Goal: Task Accomplishment & Management: Manage account settings

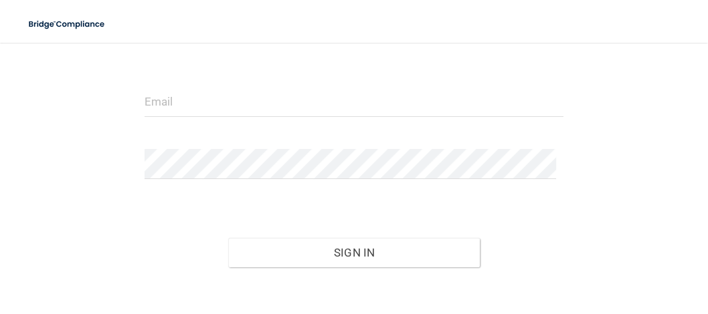
scroll to position [197, 0]
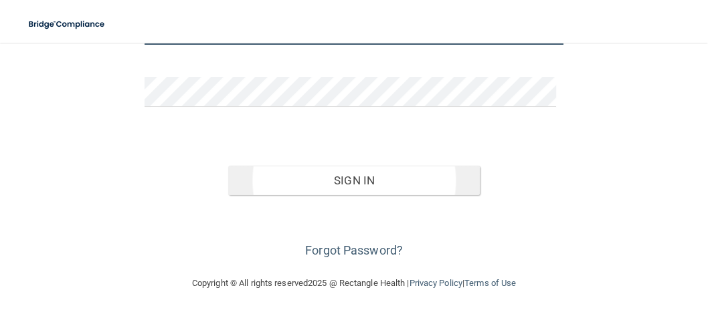
type input "[EMAIL_ADDRESS][DOMAIN_NAME]"
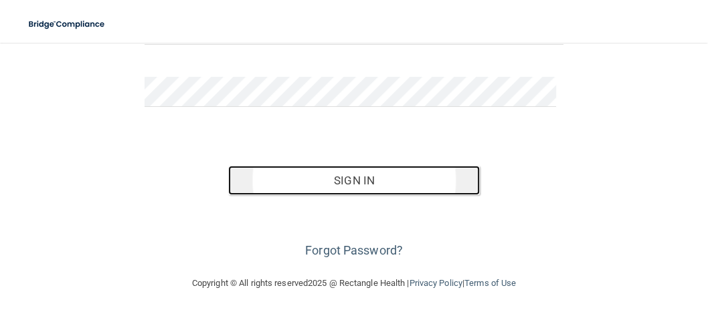
click at [375, 185] on button "Sign In" at bounding box center [353, 180] width 251 height 29
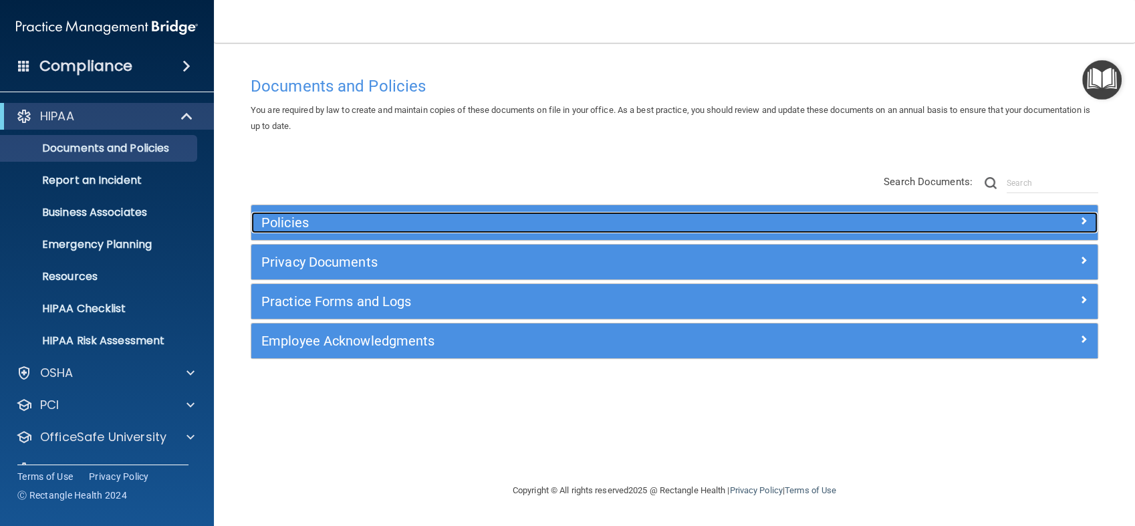
click at [413, 223] on h5 "Policies" at bounding box center [568, 222] width 615 height 15
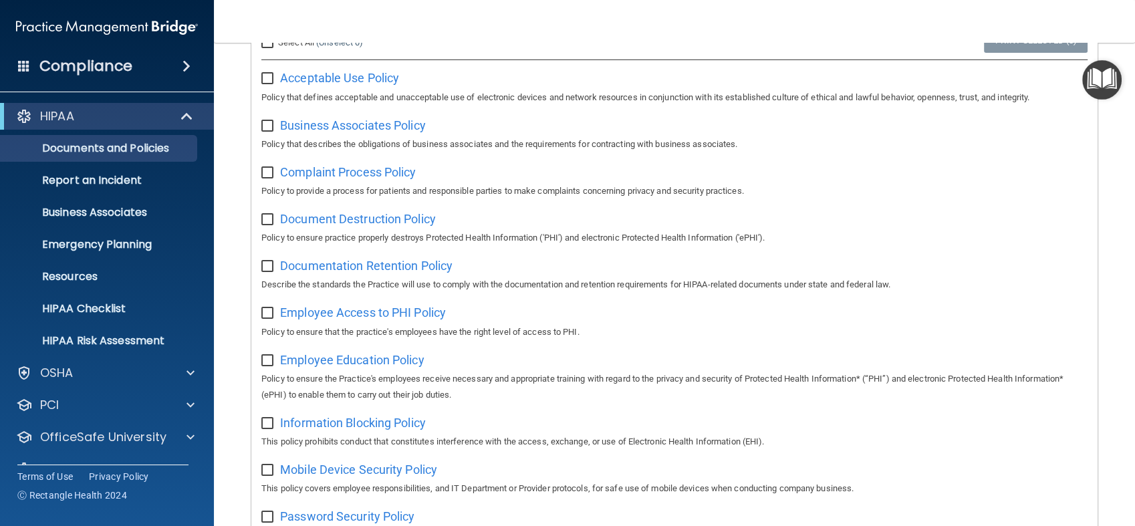
scroll to position [148, 0]
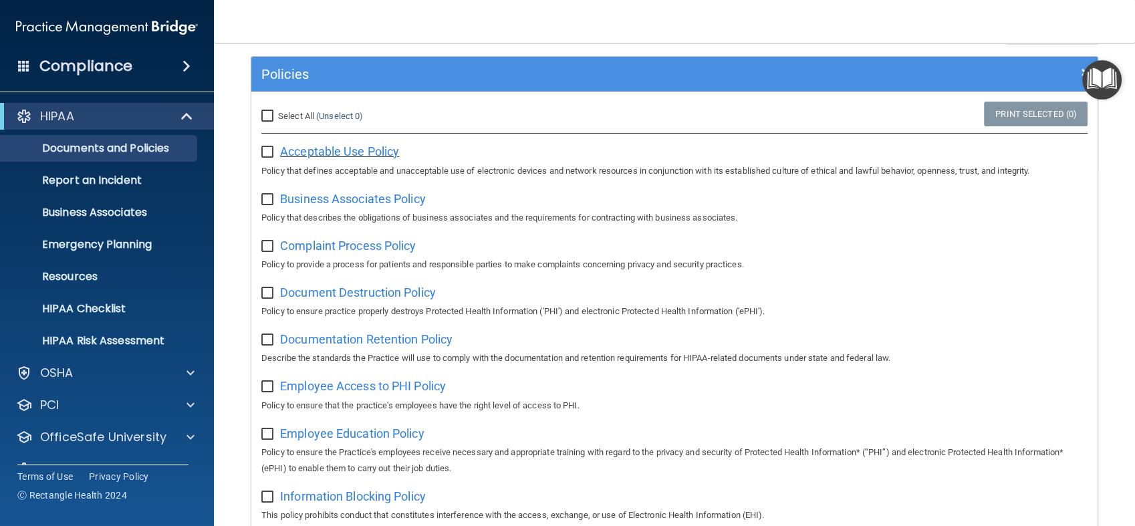
click at [377, 150] on span "Acceptable Use Policy" at bounding box center [339, 151] width 119 height 14
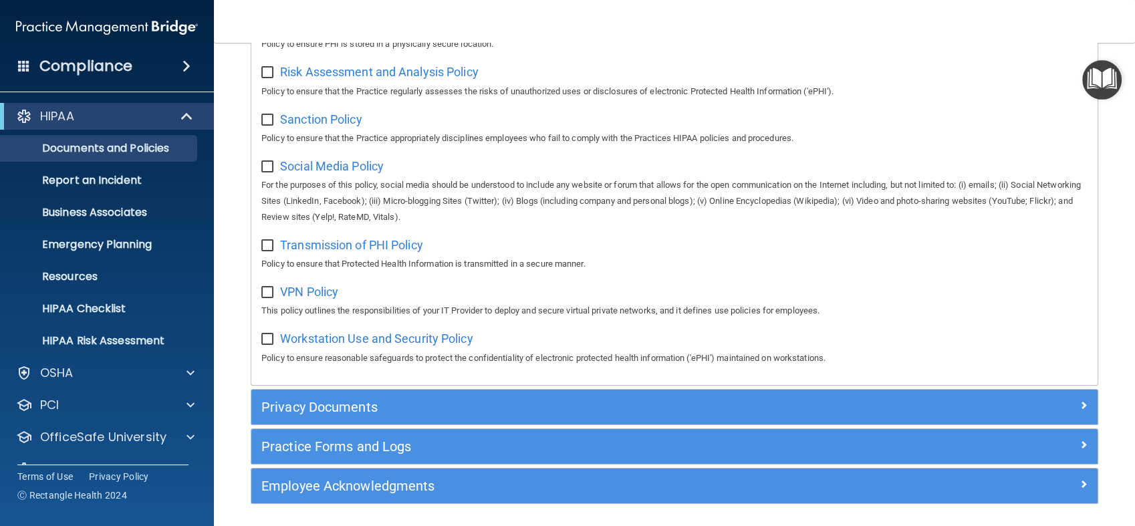
scroll to position [1005, 0]
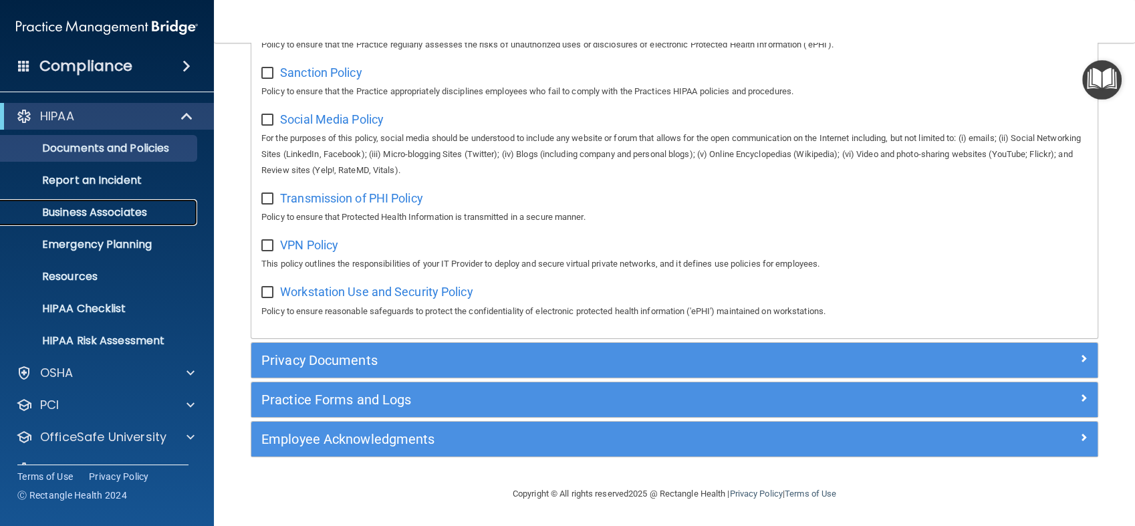
click at [134, 213] on p "Business Associates" at bounding box center [100, 212] width 183 height 13
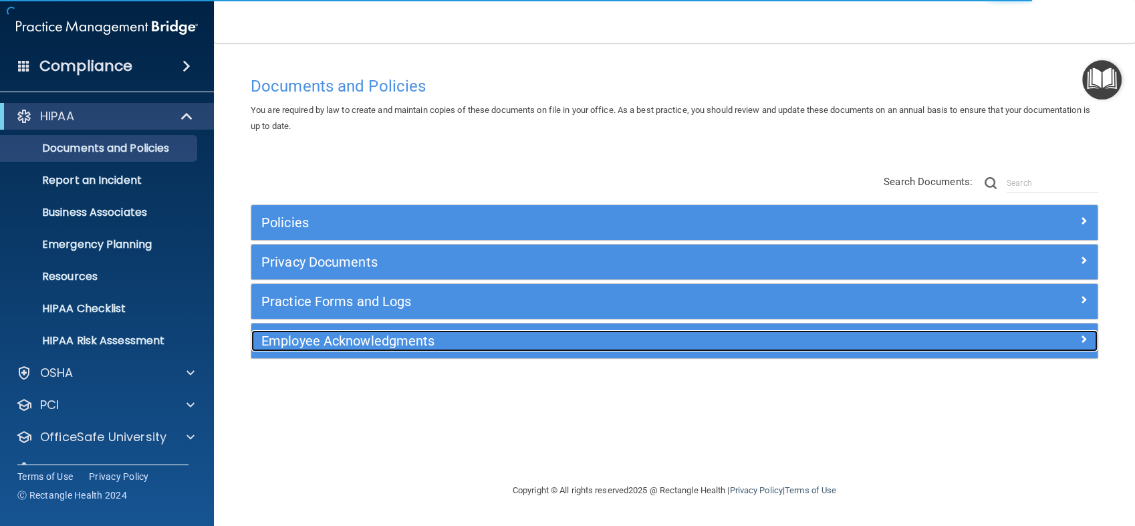
click at [506, 341] on h5 "Employee Acknowledgments" at bounding box center [568, 341] width 615 height 15
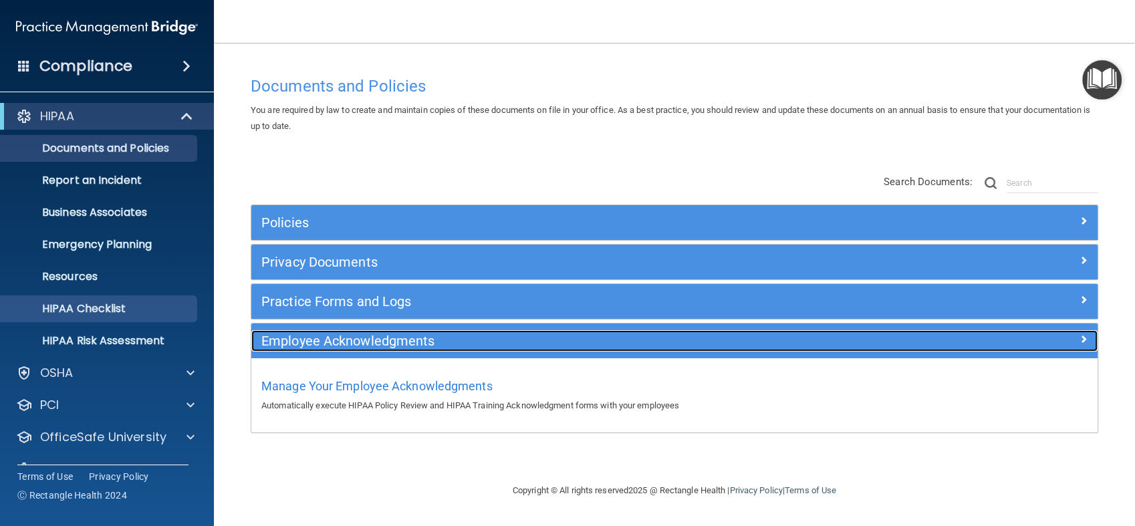
scroll to position [28, 0]
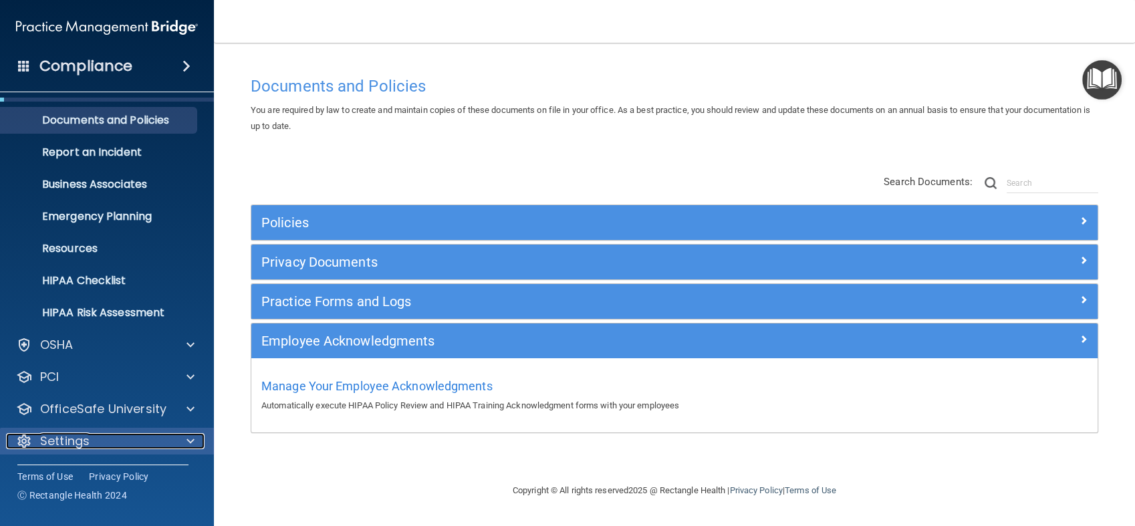
click at [171, 436] on div "Settings" at bounding box center [89, 441] width 166 height 16
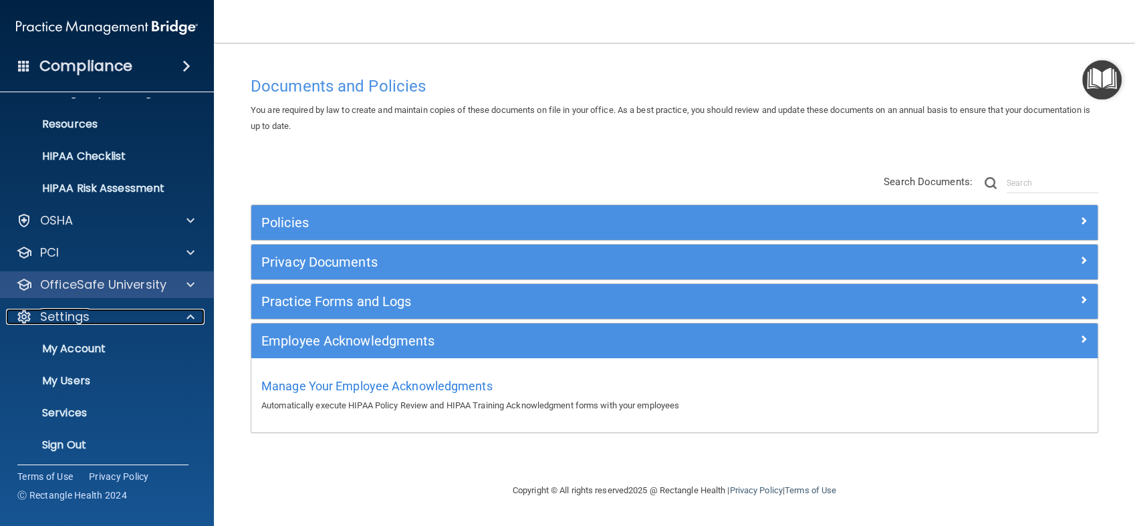
scroll to position [156, 0]
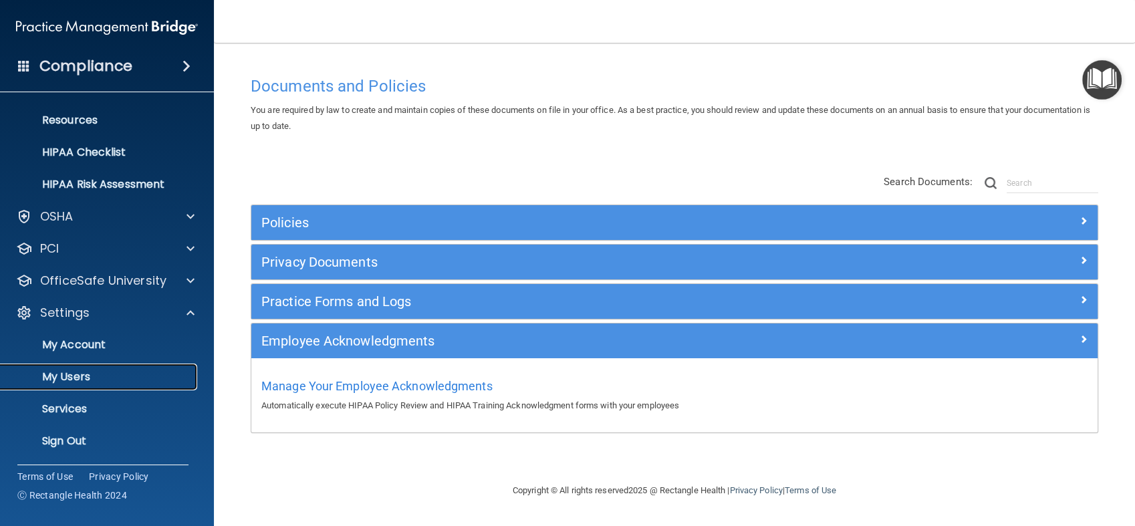
click at [104, 368] on link "My Users" at bounding box center [92, 377] width 211 height 27
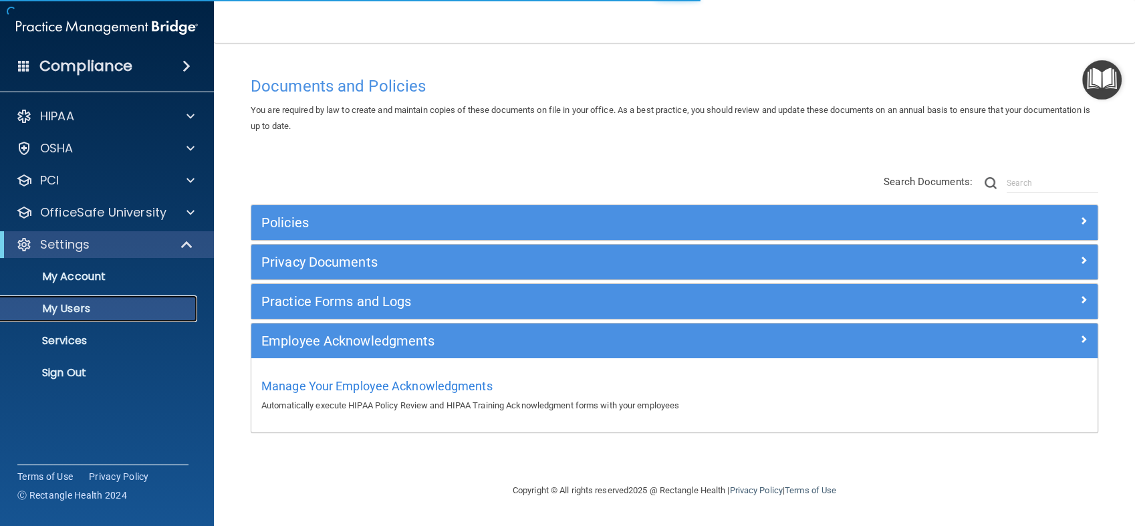
select select "20"
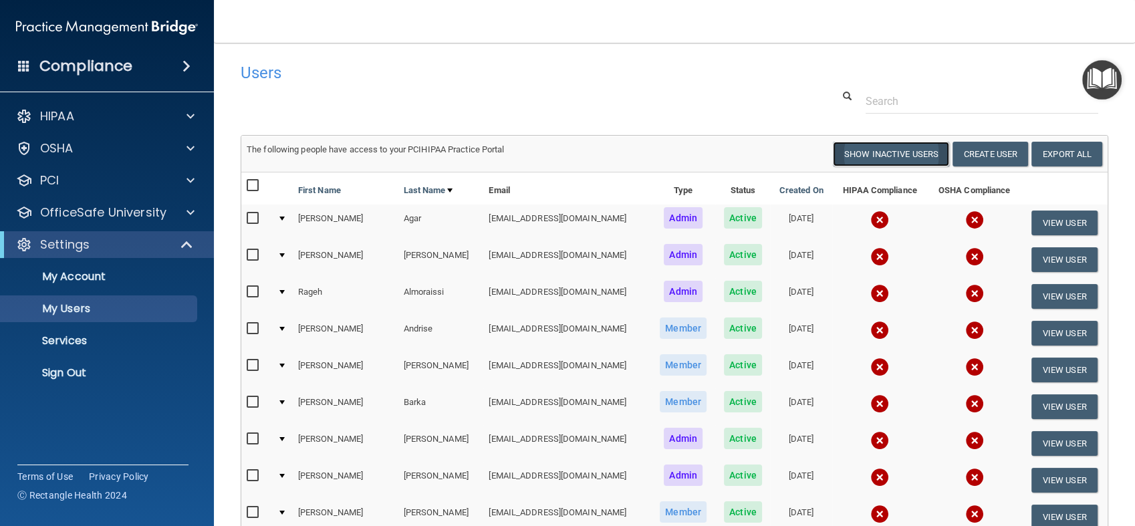
click at [913, 154] on button "Show Inactive Users" at bounding box center [891, 154] width 116 height 25
select select "20"
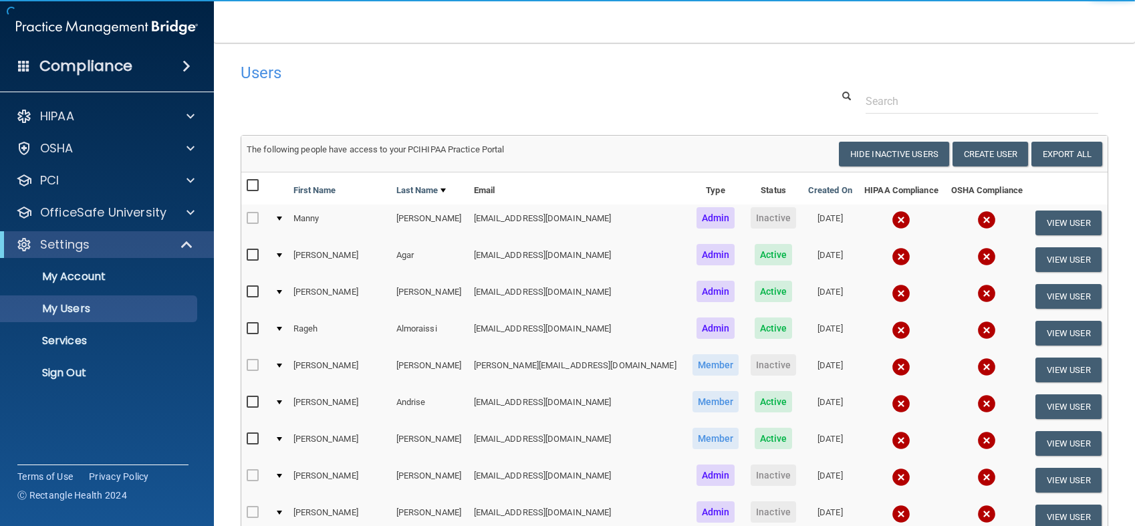
select select "20"
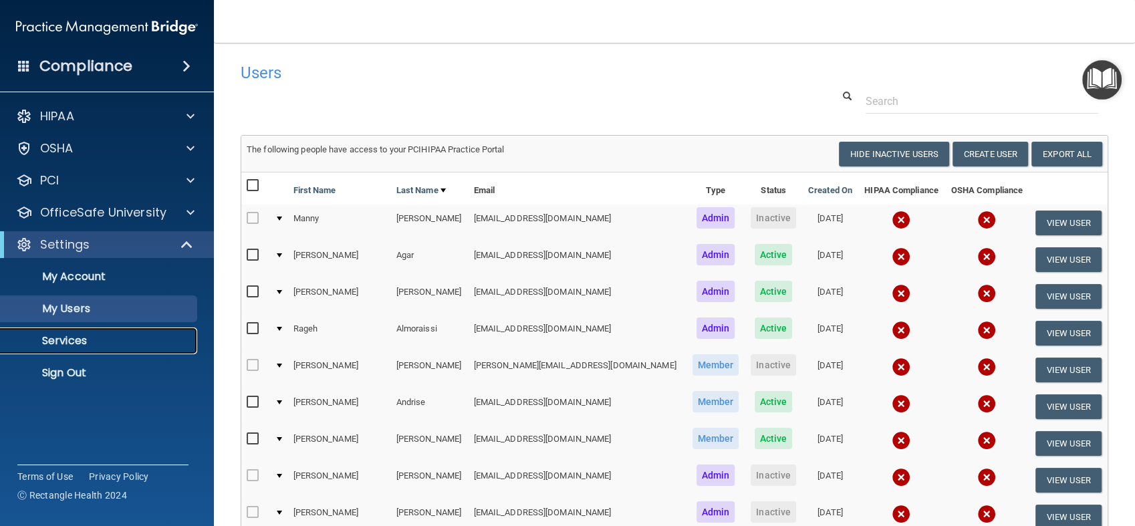
click at [132, 344] on p "Services" at bounding box center [100, 340] width 183 height 13
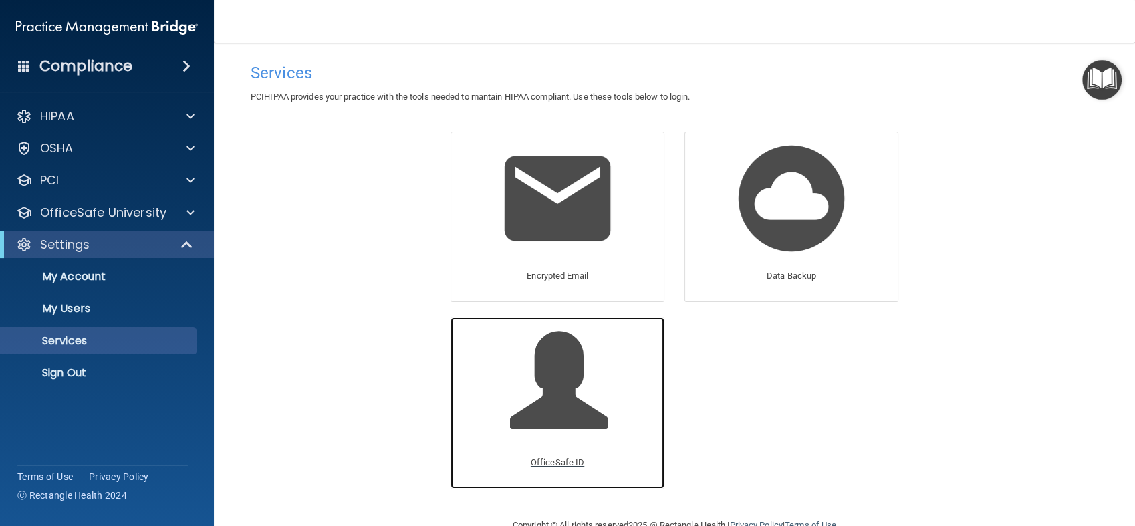
click at [598, 377] on span at bounding box center [573, 390] width 127 height 117
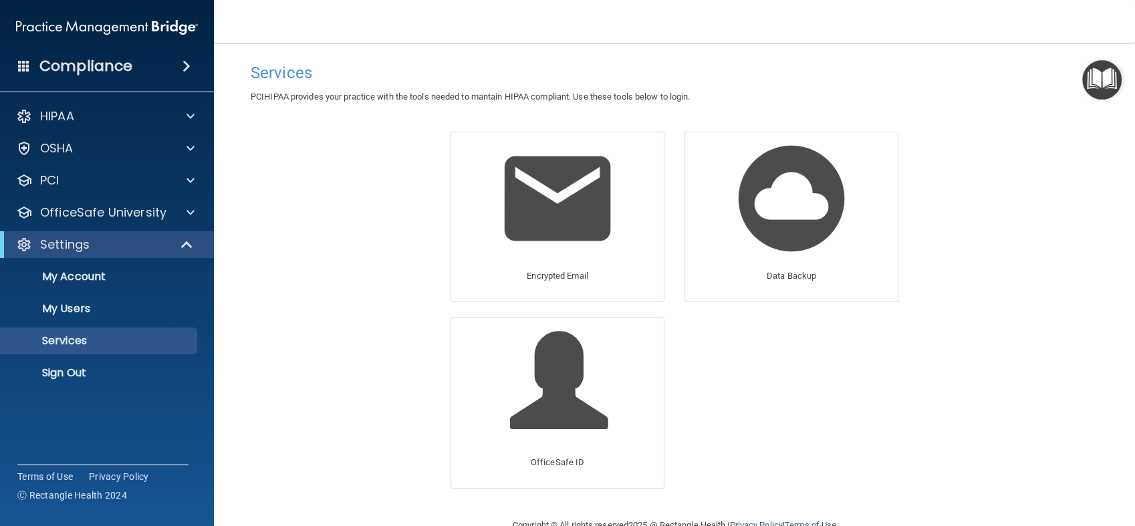
click at [380, 177] on div "Services PCIHIPAA provides your practice with the tools needed to mantain HIPAA…" at bounding box center [675, 280] width 868 height 448
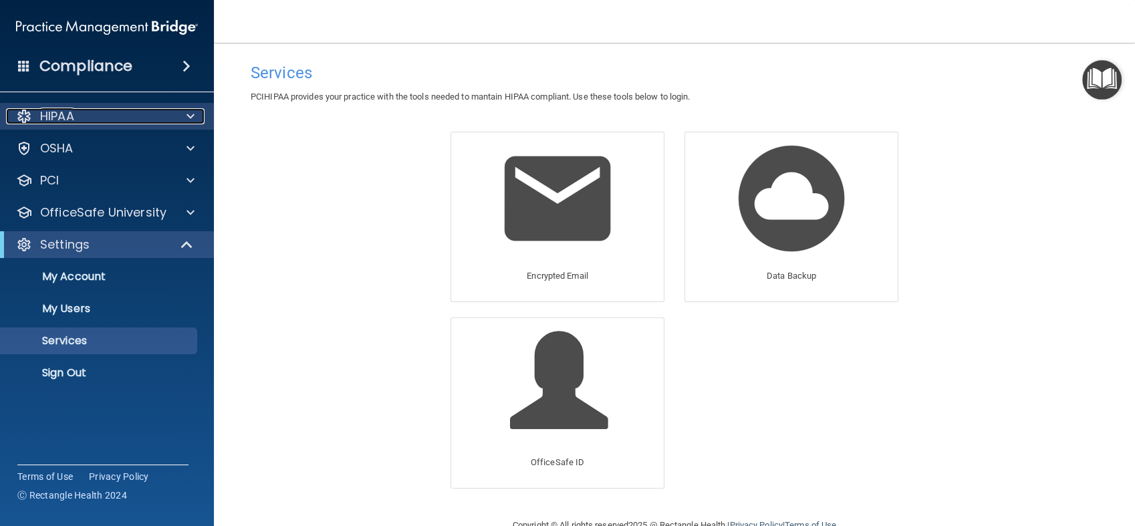
click at [189, 122] on span at bounding box center [191, 116] width 8 height 16
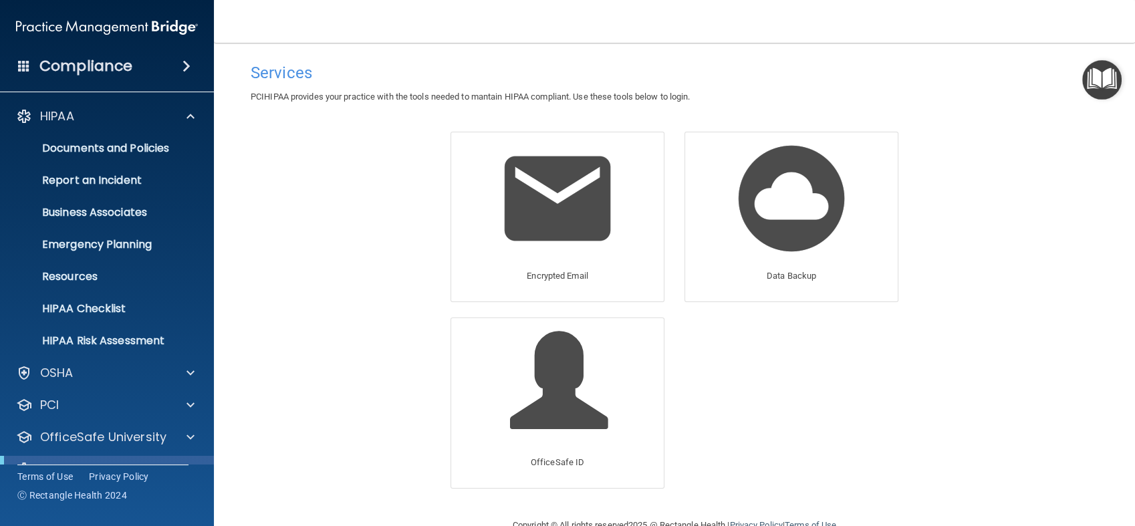
drag, startPoint x: 980, startPoint y: 487, endPoint x: 968, endPoint y: 494, distance: 14.4
click at [980, 488] on div "Services PCIHIPAA provides your practice with the tools needed to mantain HIPAA…" at bounding box center [675, 280] width 868 height 448
click at [151, 373] on div "OSHA" at bounding box center [89, 373] width 166 height 16
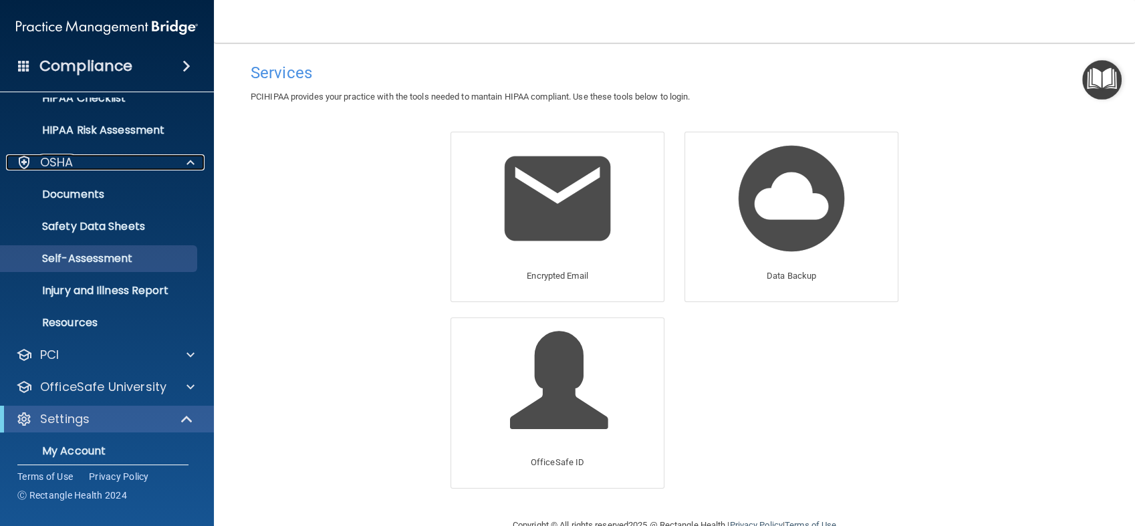
scroll to position [223, 0]
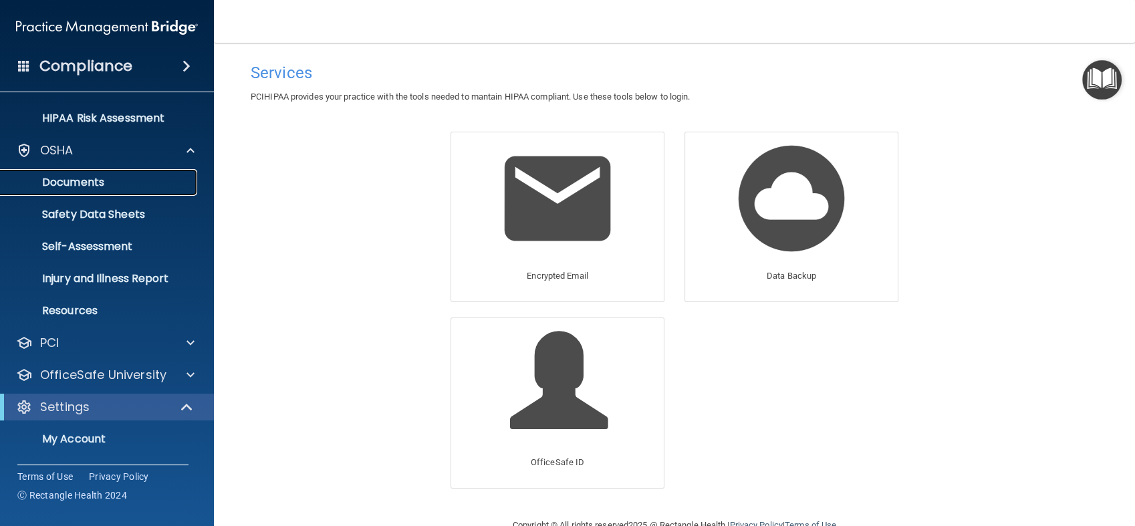
click at [96, 181] on p "Documents" at bounding box center [100, 182] width 183 height 13
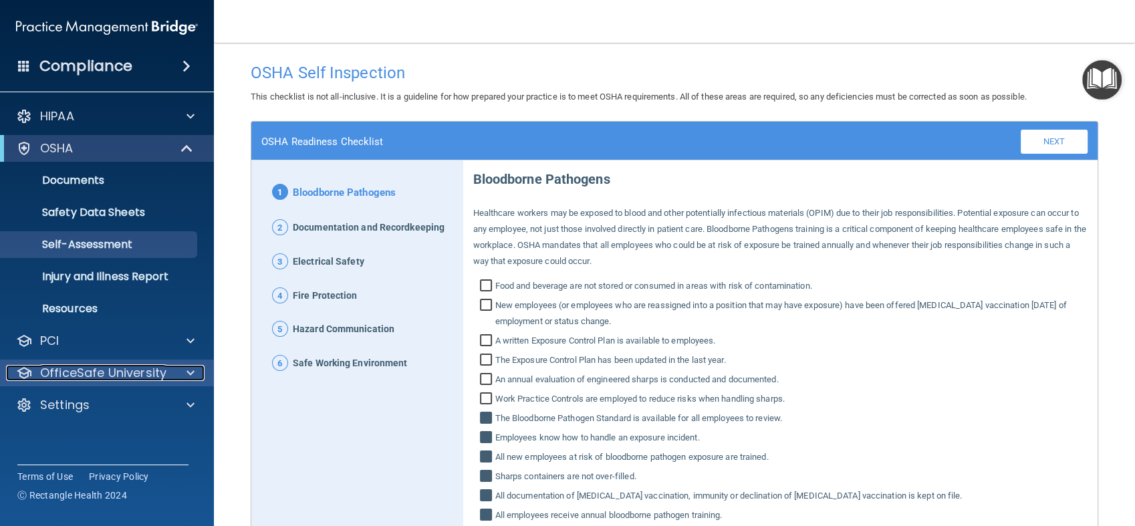
click at [132, 379] on p "OfficeSafe University" at bounding box center [103, 373] width 126 height 16
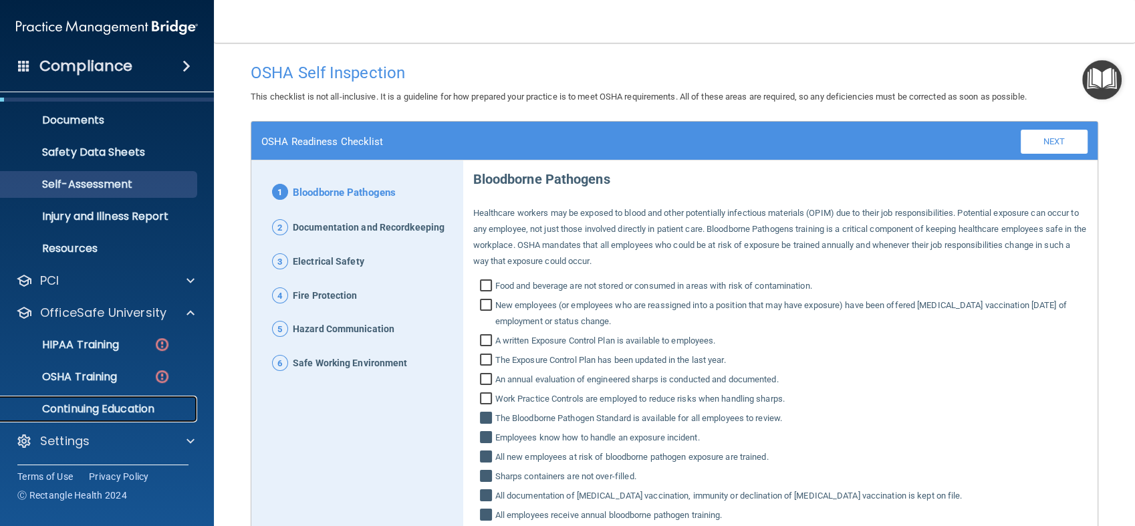
click at [130, 409] on p "Continuing Education" at bounding box center [100, 409] width 183 height 13
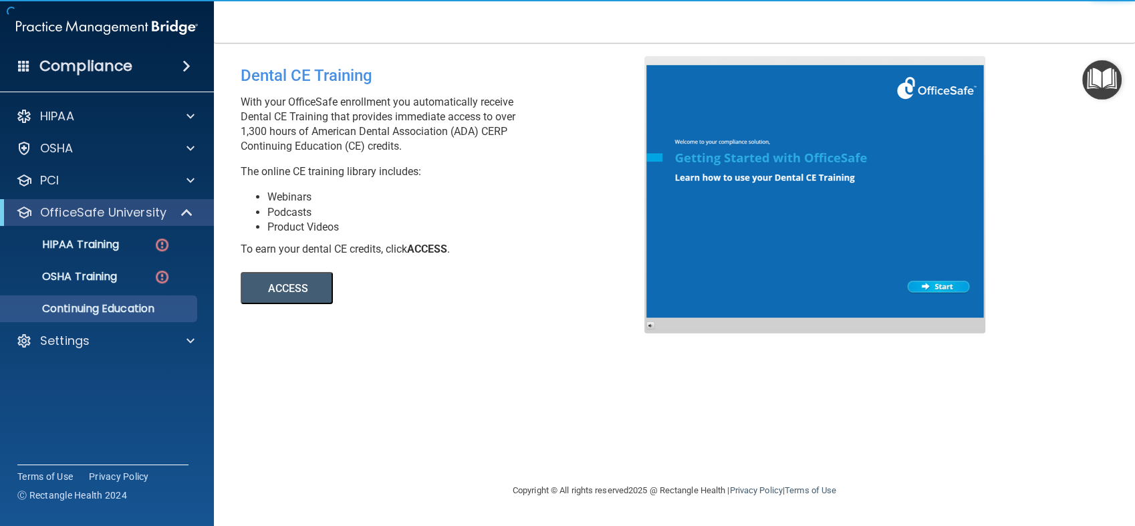
click at [315, 282] on button "ACCESS" at bounding box center [287, 288] width 92 height 32
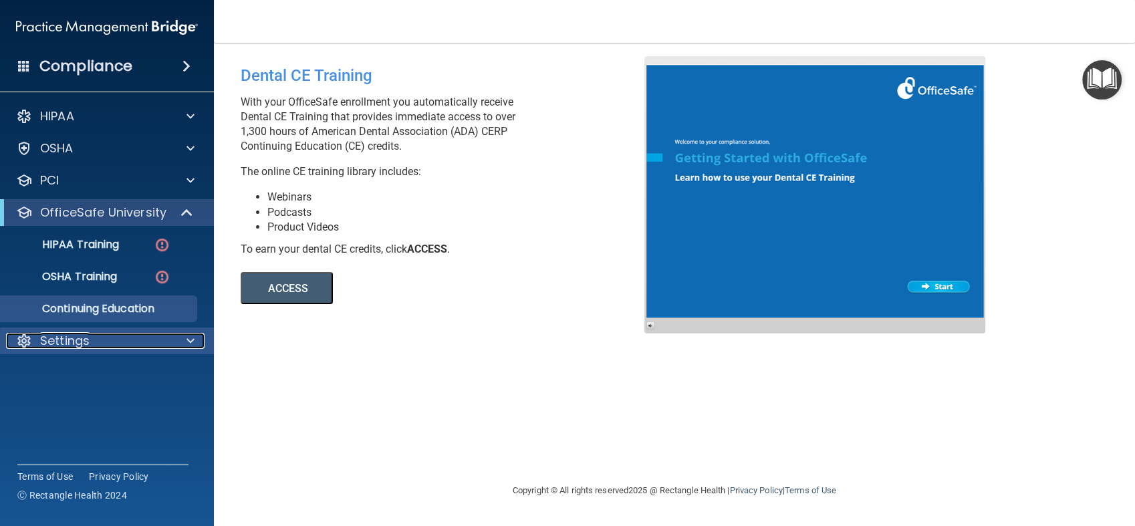
click at [148, 334] on div "Settings" at bounding box center [89, 341] width 166 height 16
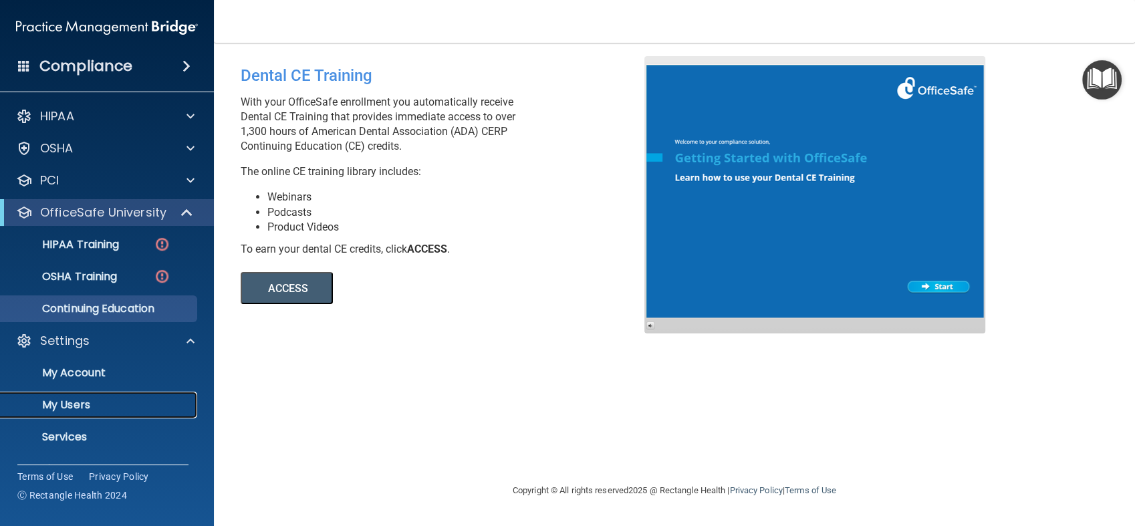
click at [85, 409] on p "My Users" at bounding box center [100, 405] width 183 height 13
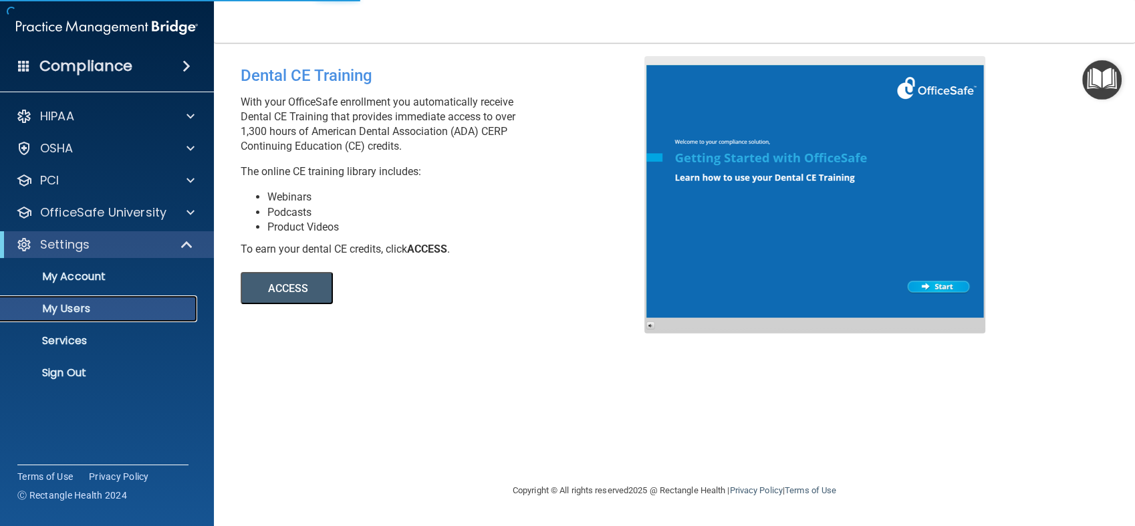
select select "20"
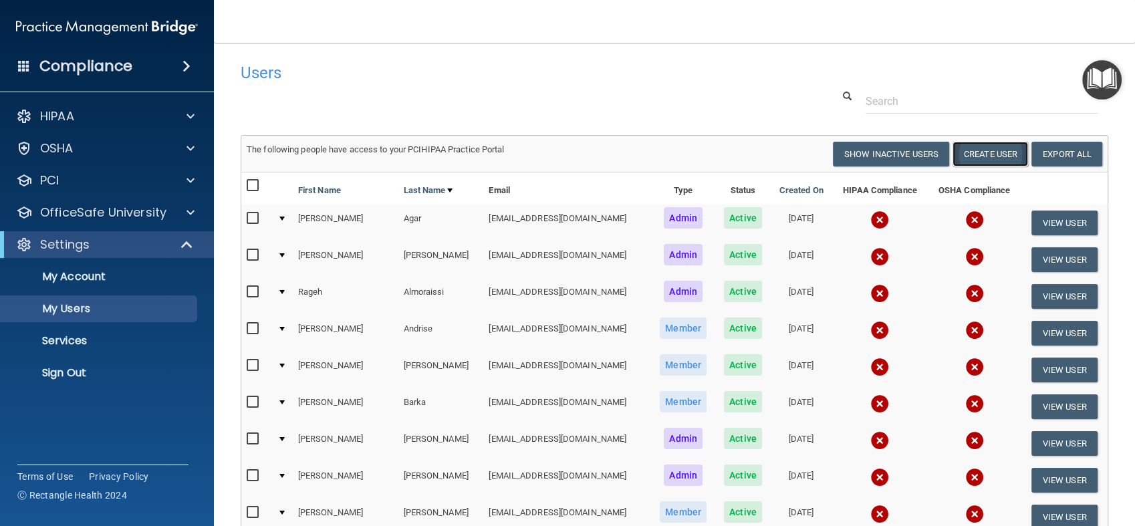
click at [978, 155] on button "Create User" at bounding box center [991, 154] width 76 height 25
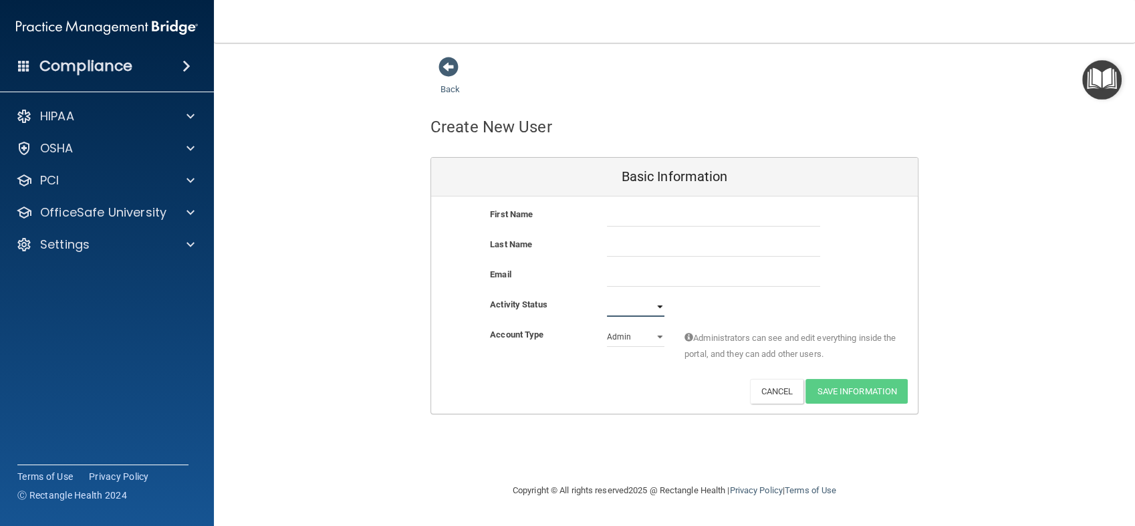
click at [646, 299] on select "Active Inactive" at bounding box center [636, 307] width 58 height 20
click at [722, 302] on div "Activity Status Active Inactive" at bounding box center [674, 307] width 487 height 20
click at [655, 338] on select "Admin Member" at bounding box center [636, 337] width 58 height 20
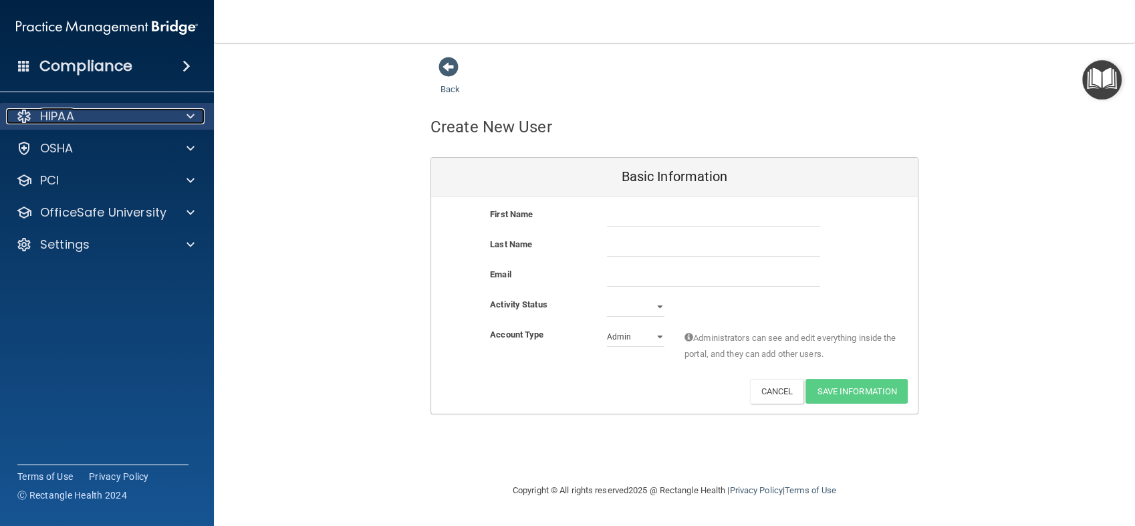
click at [126, 116] on div "HIPAA" at bounding box center [89, 116] width 166 height 16
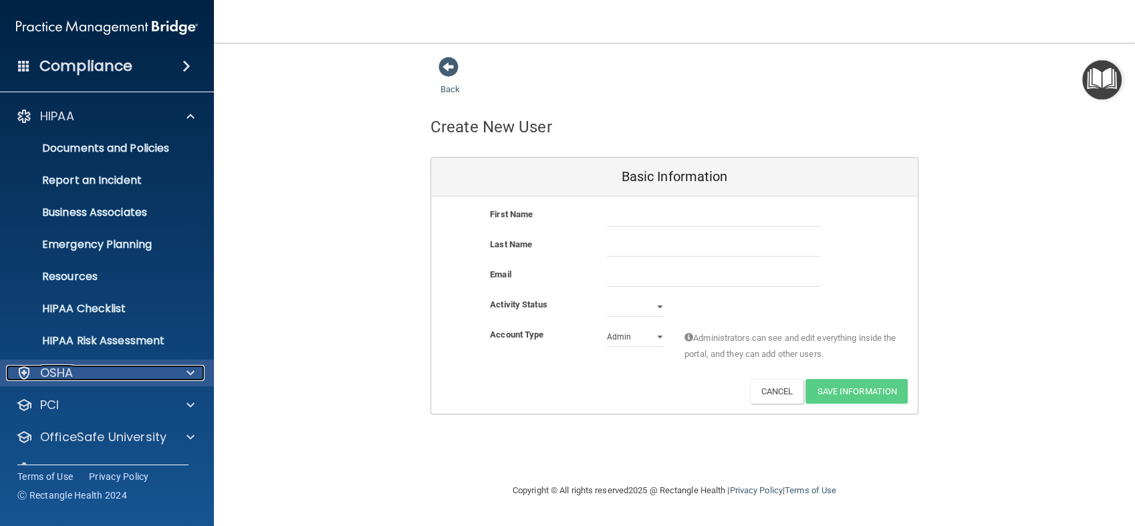
click at [134, 365] on div "OSHA" at bounding box center [89, 373] width 166 height 16
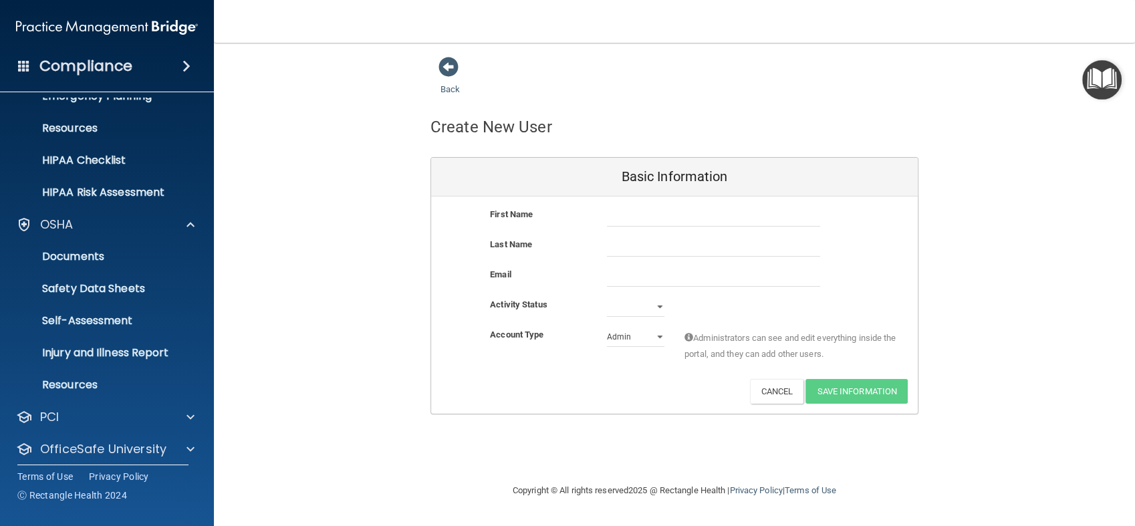
click at [557, 444] on div "Back Create New User Basic Information First Name Last Name Email Activity Stat…" at bounding box center [675, 262] width 868 height 413
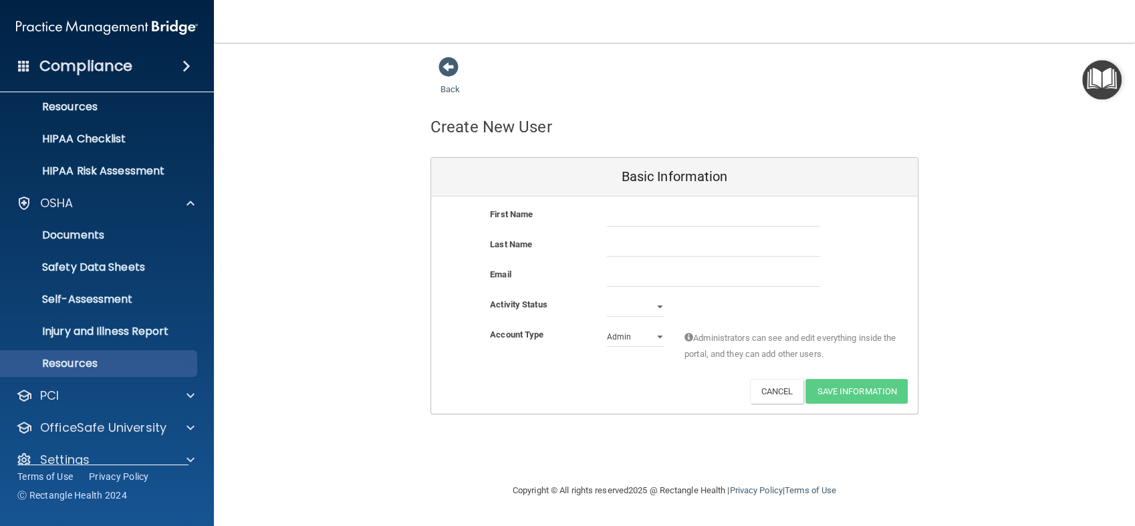
scroll to position [189, 0]
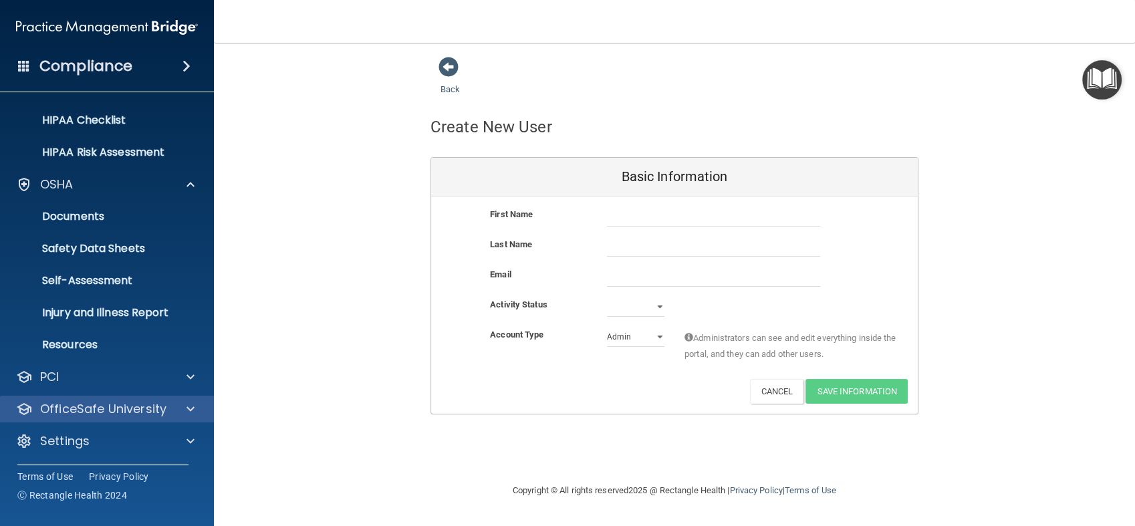
click at [128, 399] on div "OfficeSafe University" at bounding box center [107, 409] width 215 height 27
click at [127, 407] on p "OfficeSafe University" at bounding box center [103, 409] width 126 height 16
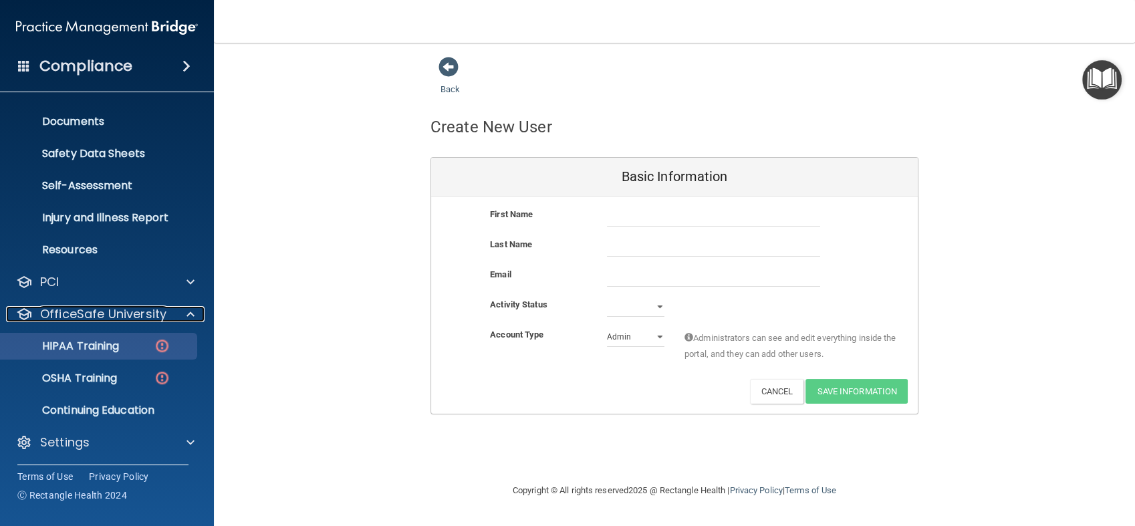
scroll to position [285, 0]
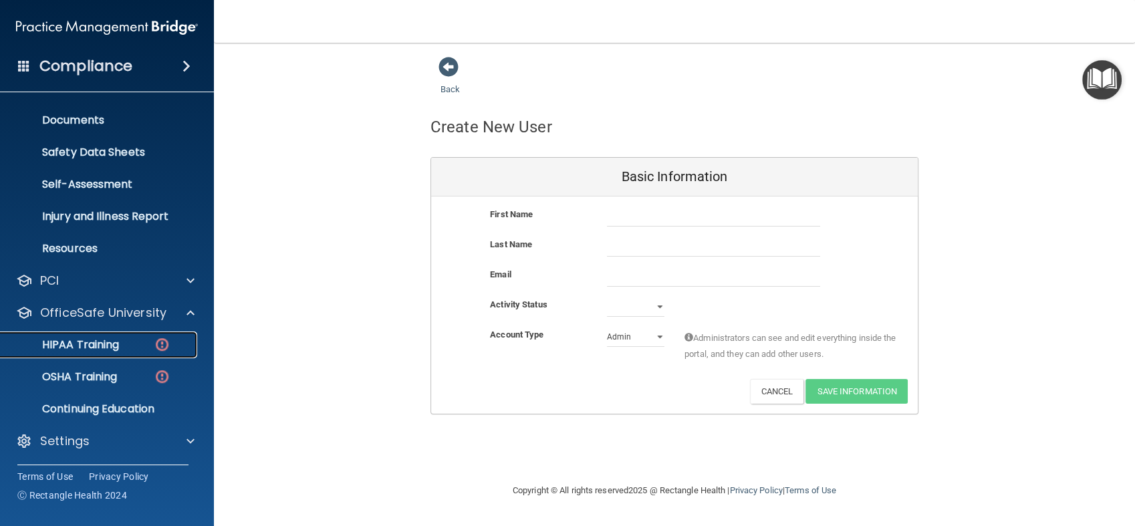
click at [128, 344] on div "HIPAA Training" at bounding box center [100, 344] width 183 height 13
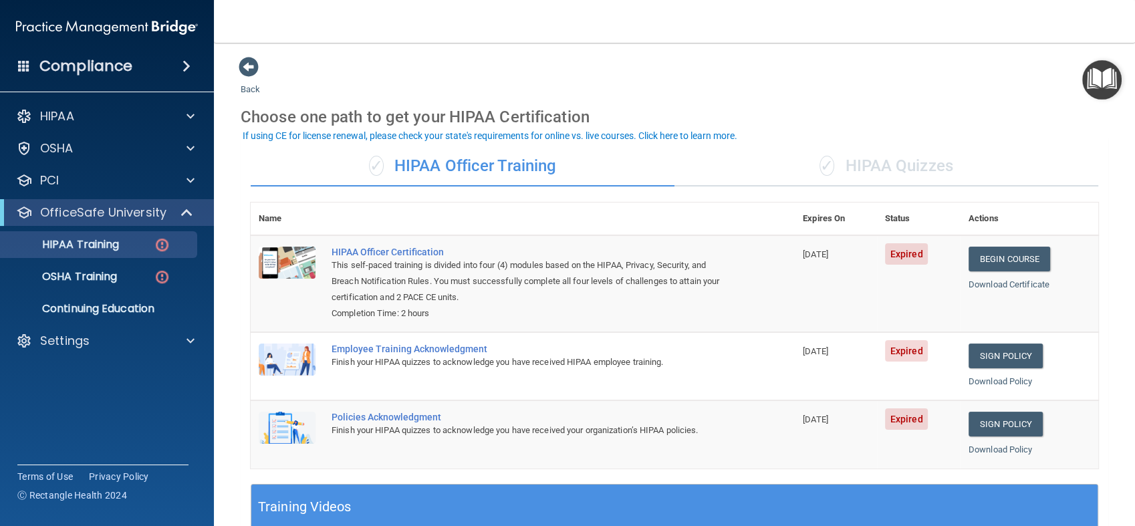
click at [897, 164] on div "✓ HIPAA Quizzes" at bounding box center [887, 166] width 424 height 40
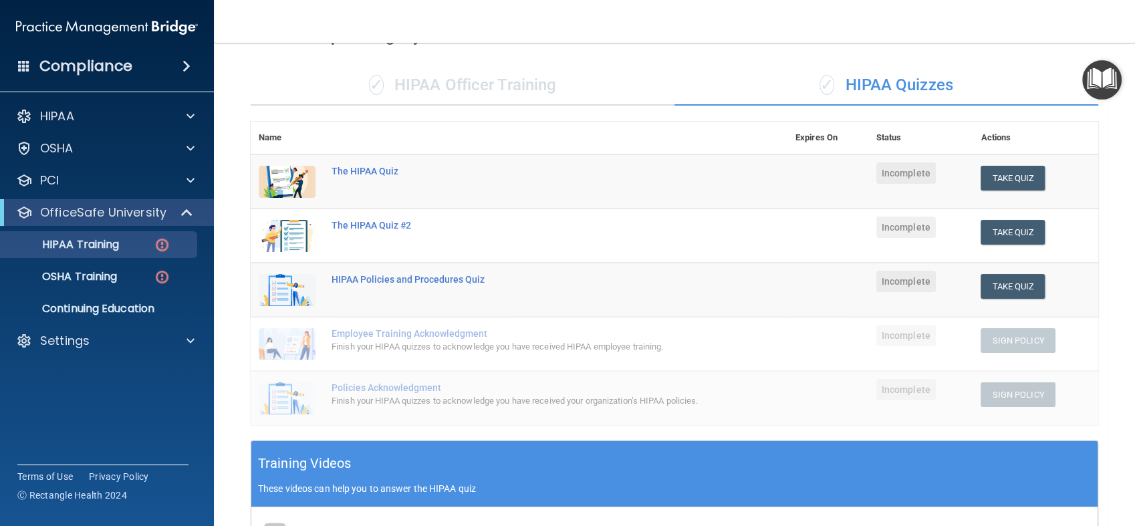
scroll to position [74, 0]
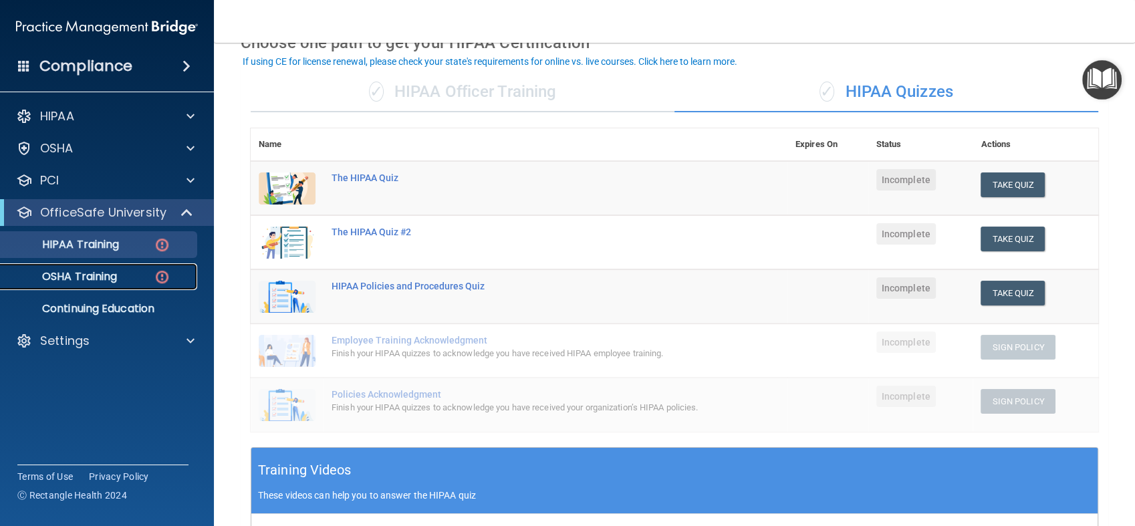
click at [113, 268] on link "OSHA Training" at bounding box center [92, 276] width 211 height 27
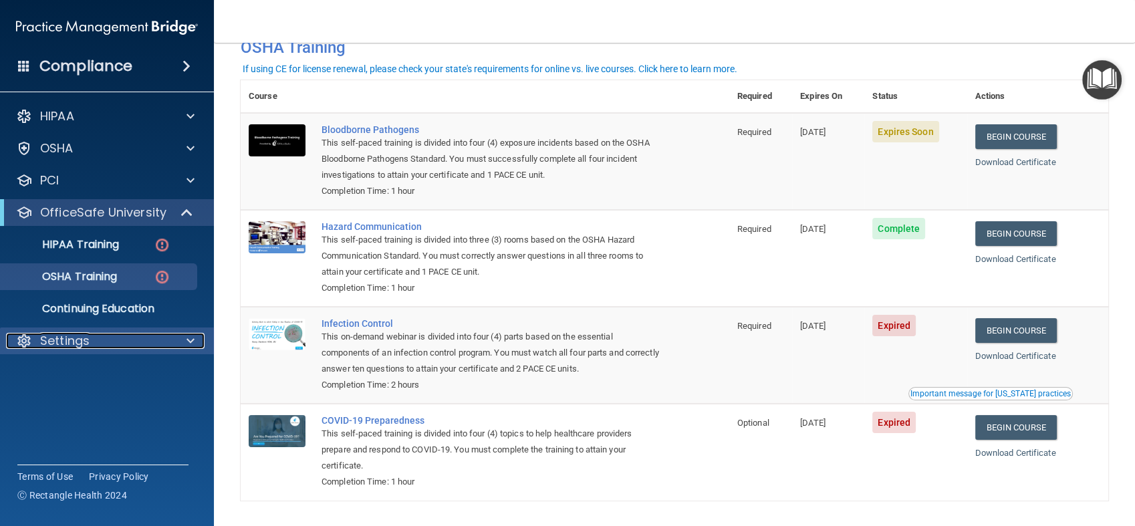
click at [123, 344] on div "Settings" at bounding box center [89, 341] width 166 height 16
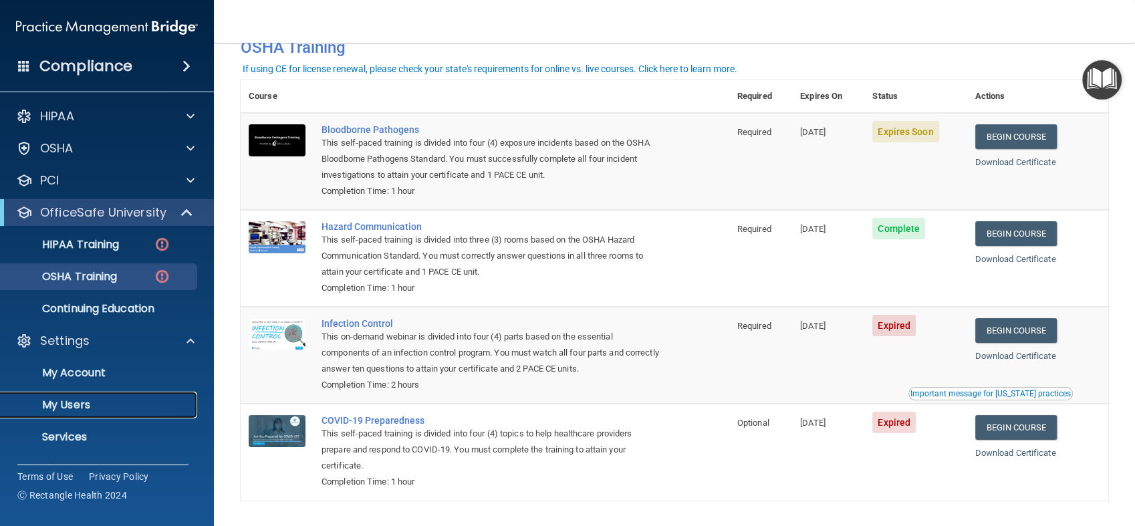
click at [117, 409] on p "My Users" at bounding box center [100, 405] width 183 height 13
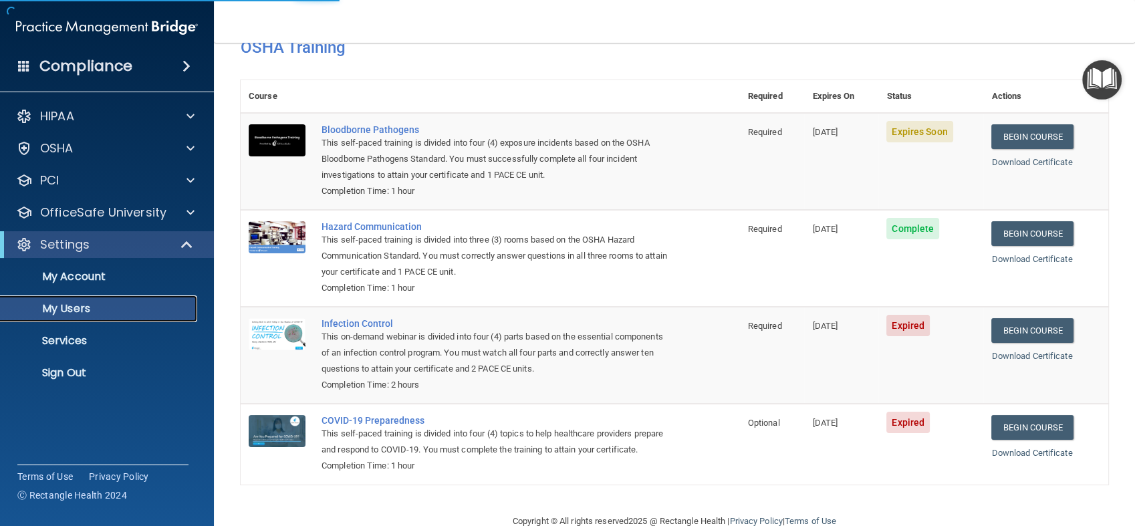
select select "20"
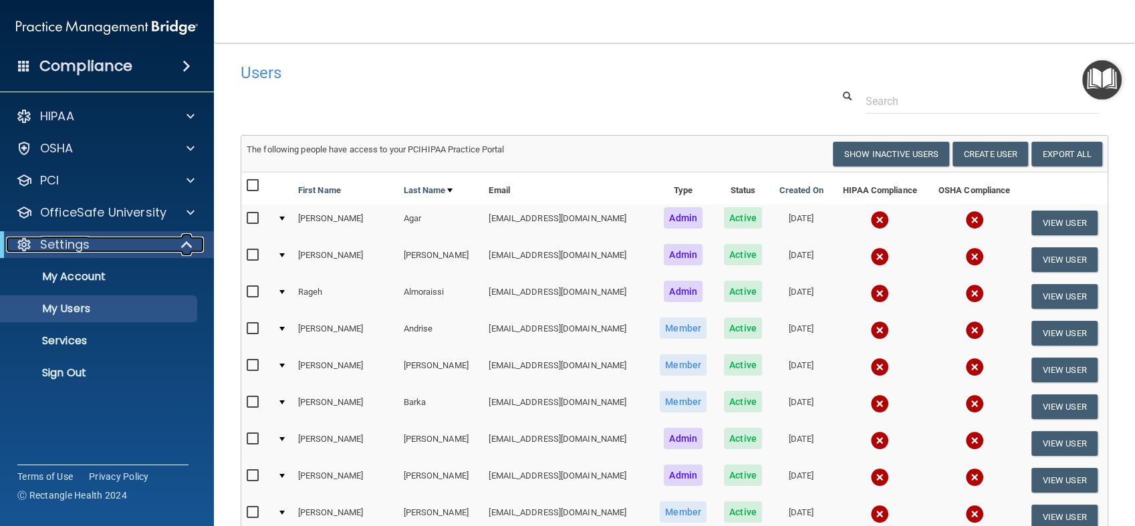
click at [152, 248] on div "Settings" at bounding box center [88, 245] width 165 height 16
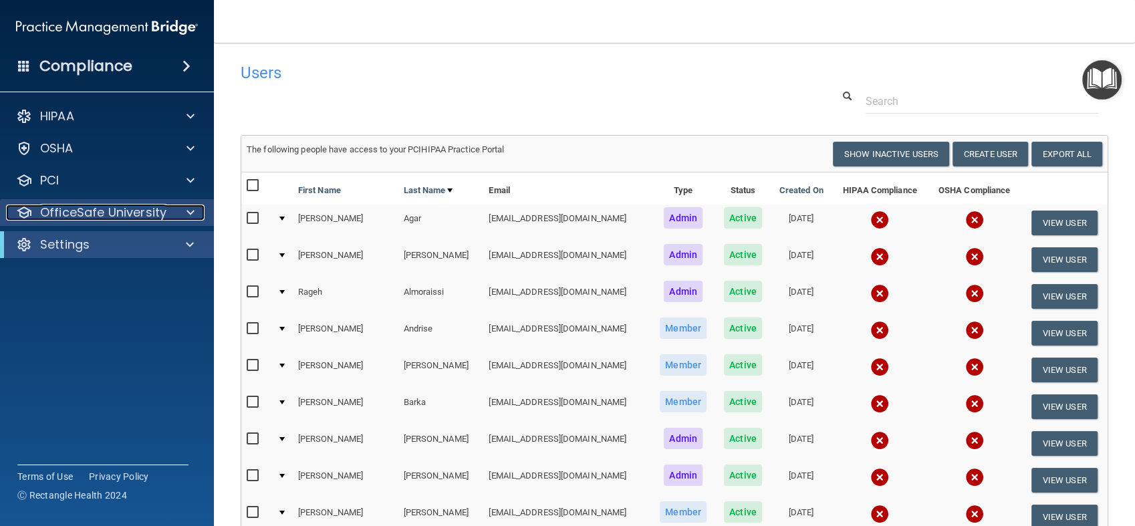
click at [158, 214] on p "OfficeSafe University" at bounding box center [103, 213] width 126 height 16
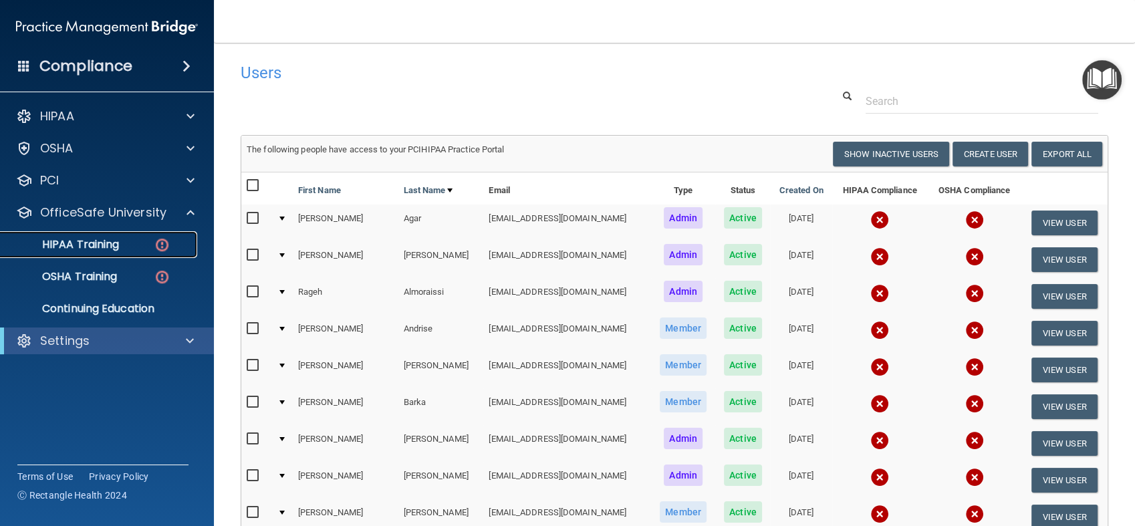
click at [143, 253] on link "HIPAA Training" at bounding box center [92, 244] width 211 height 27
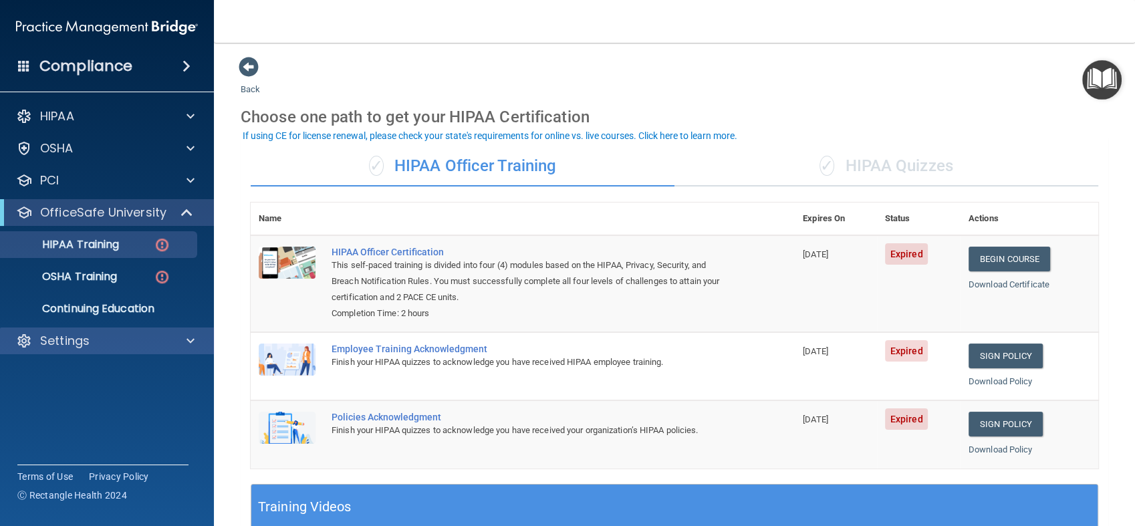
click at [126, 349] on div "Settings" at bounding box center [107, 341] width 215 height 27
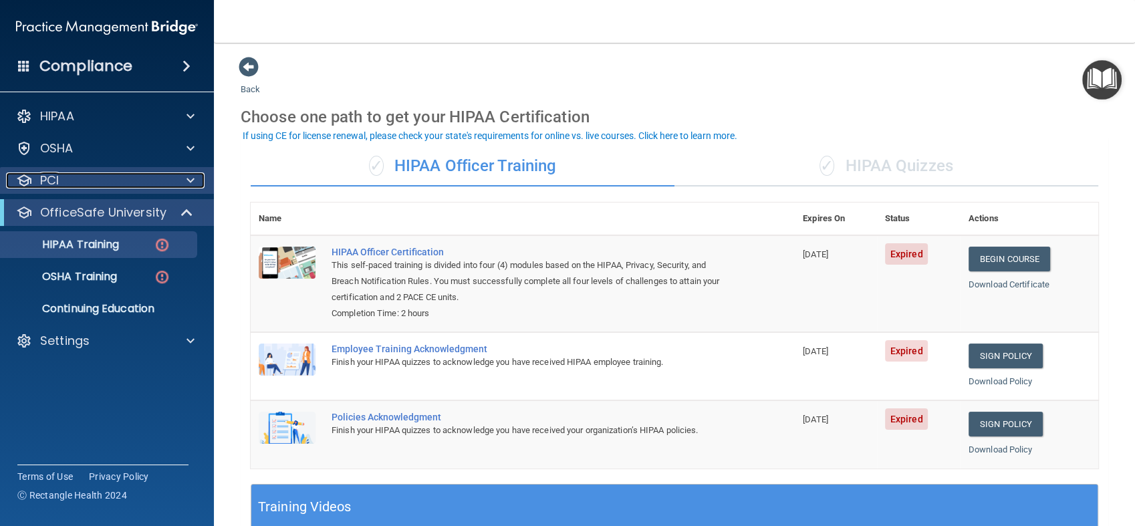
click at [194, 179] on span at bounding box center [191, 181] width 8 height 16
